Goal: Check status: Check status

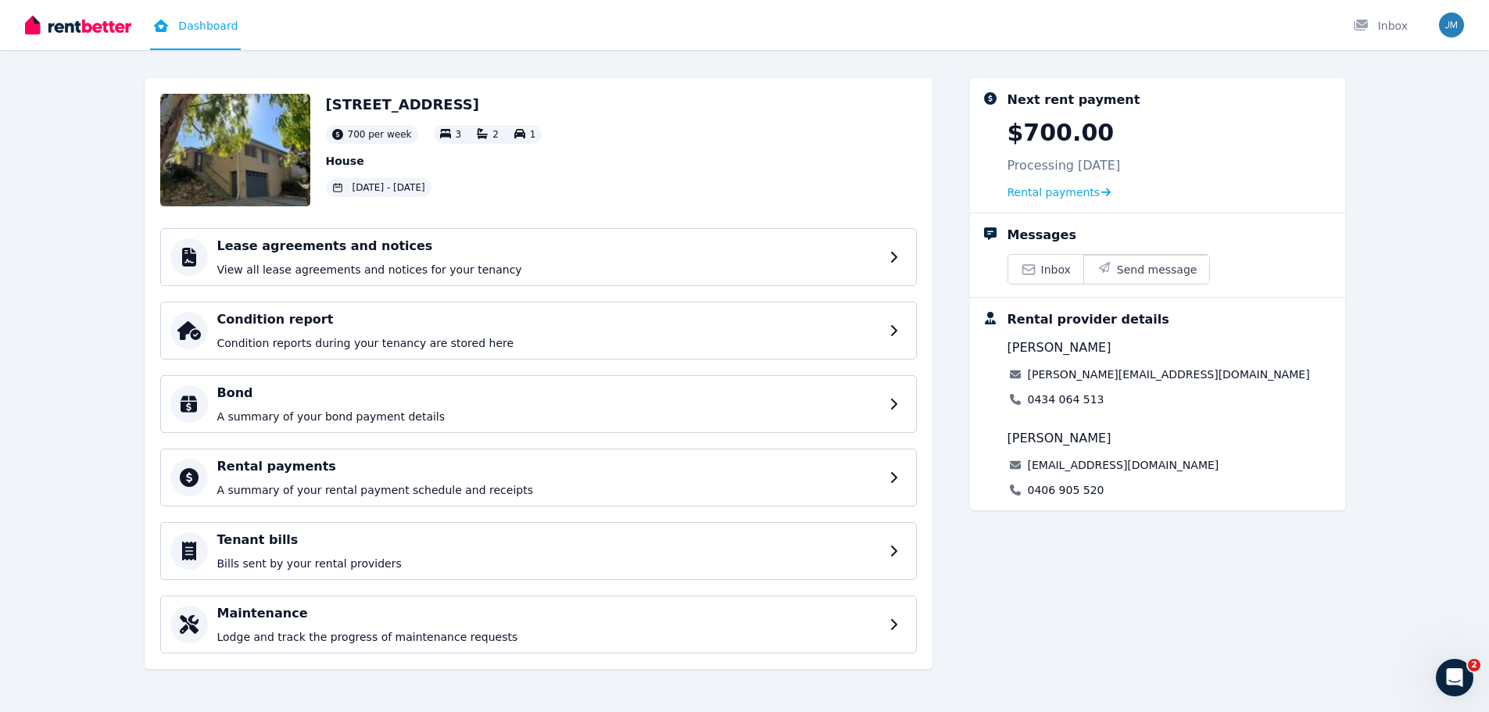
scroll to position [57, 0]
click at [440, 478] on div "Rental payments A summary of your rental payment schedule and receipts" at bounding box center [551, 476] width 669 height 41
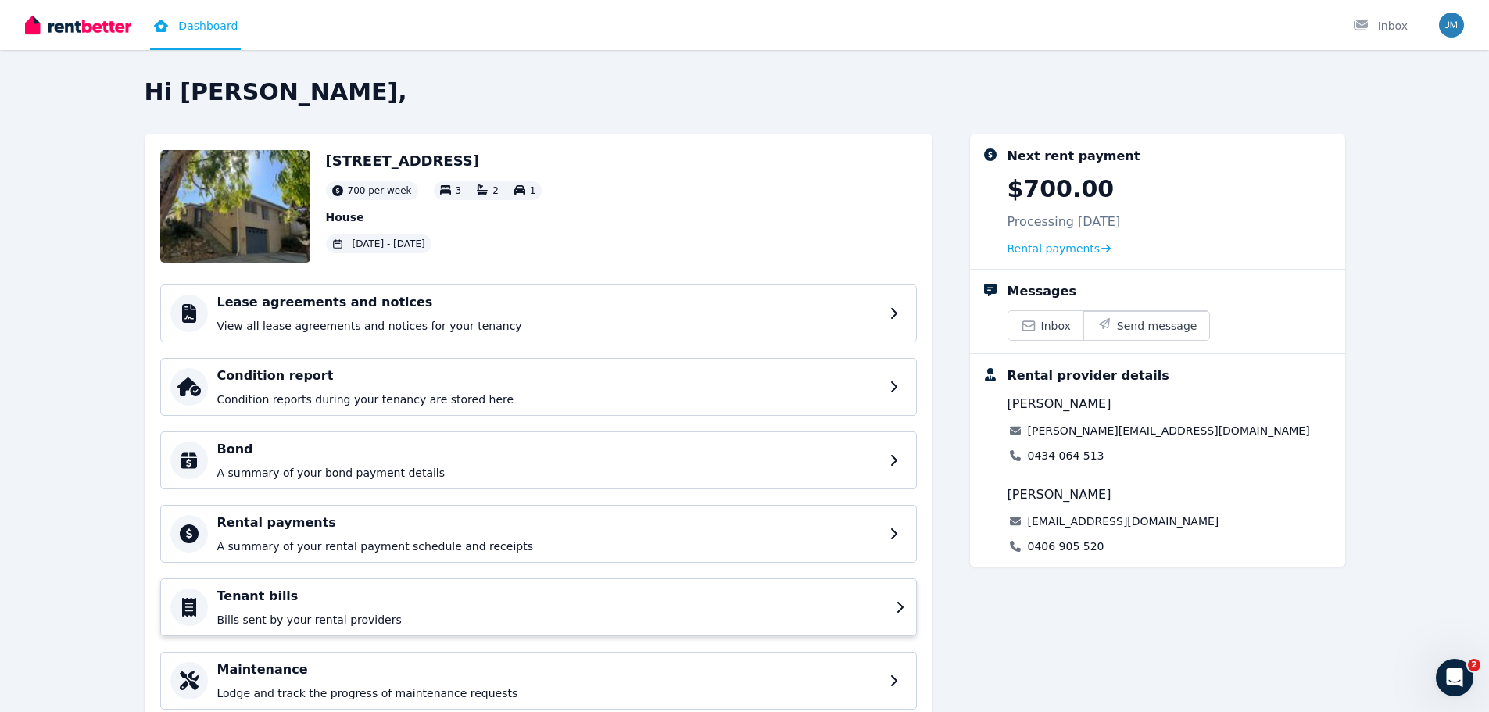
click at [236, 586] on div "Tenant bills Bills sent by your rental providers" at bounding box center [538, 607] width 757 height 58
